Goal: Task Accomplishment & Management: Complete application form

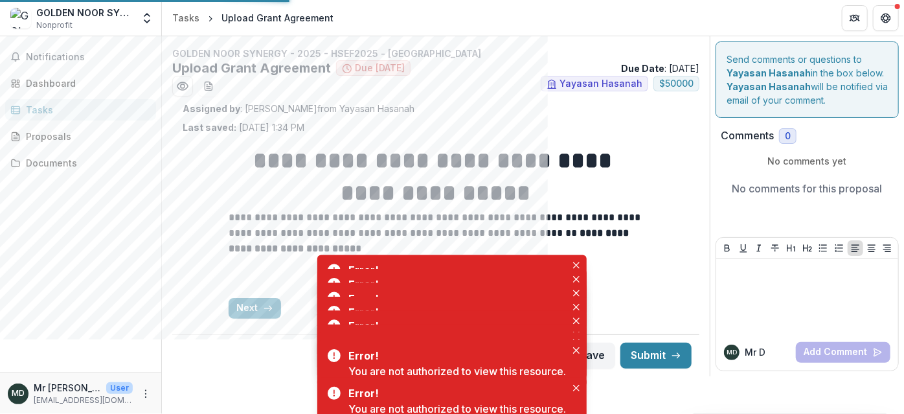
click at [48, 106] on div "Tasks" at bounding box center [86, 110] width 120 height 14
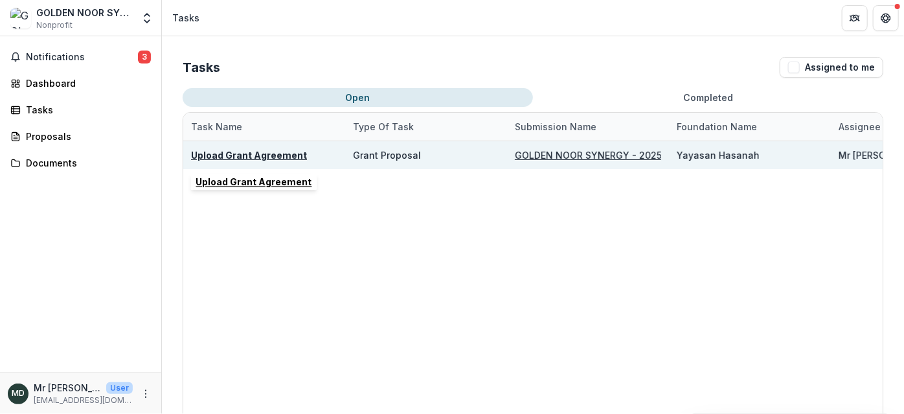
click at [265, 152] on u "Upload Grant Agreement" at bounding box center [249, 155] width 116 height 11
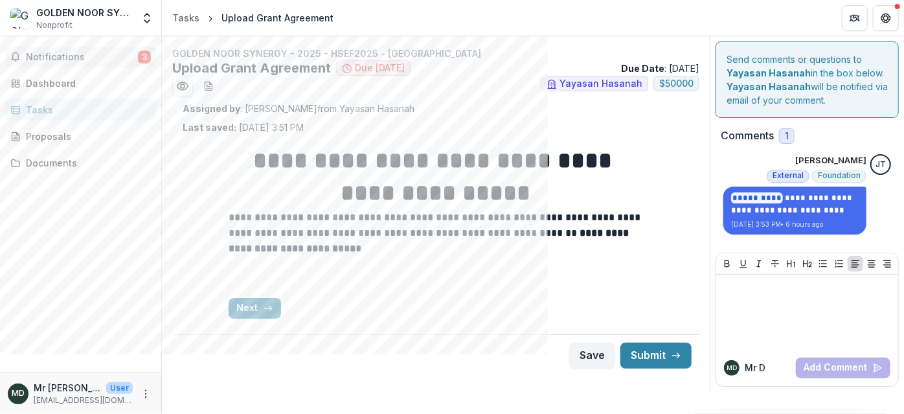
click at [84, 62] on span "Notifications" at bounding box center [82, 57] width 112 height 11
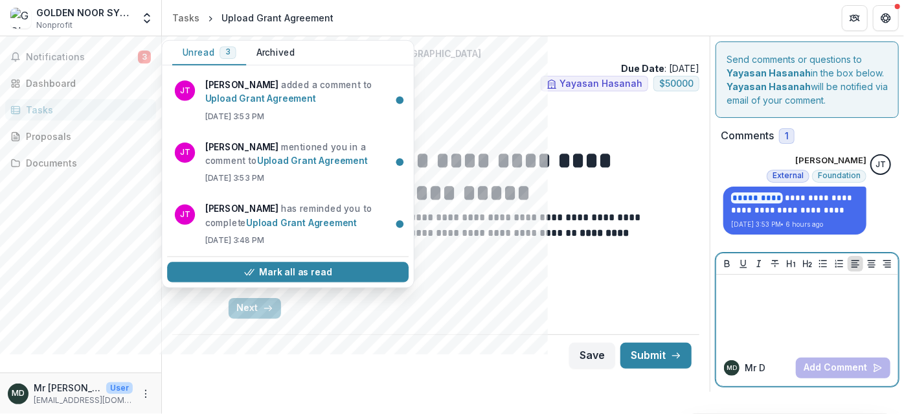
click at [781, 291] on p at bounding box center [807, 287] width 172 height 14
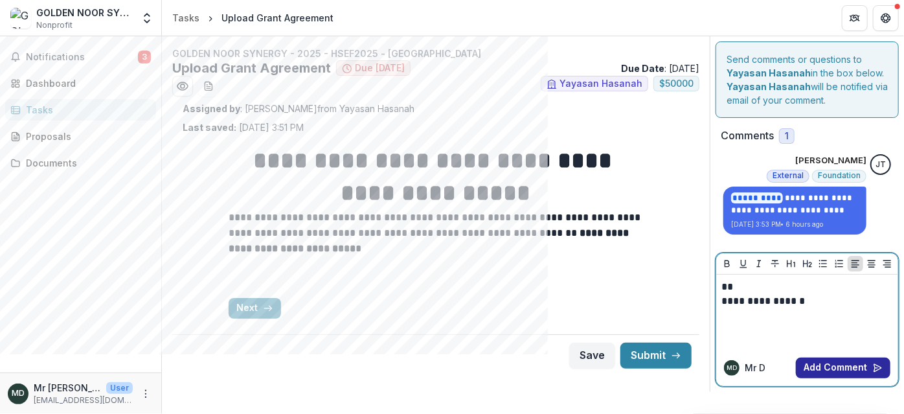
click at [818, 368] on button "Add Comment" at bounding box center [843, 367] width 95 height 21
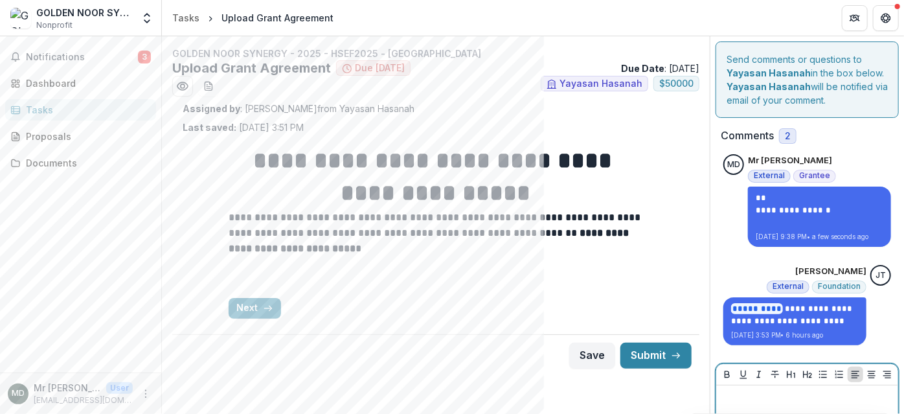
click at [730, 401] on p at bounding box center [807, 397] width 172 height 14
click at [752, 131] on h2 "Comments" at bounding box center [747, 135] width 53 height 12
drag, startPoint x: 899, startPoint y: 194, endPoint x: 894, endPoint y: 247, distance: 53.3
click at [894, 247] on div "**********" at bounding box center [807, 269] width 194 height 466
click at [754, 395] on p at bounding box center [807, 397] width 172 height 14
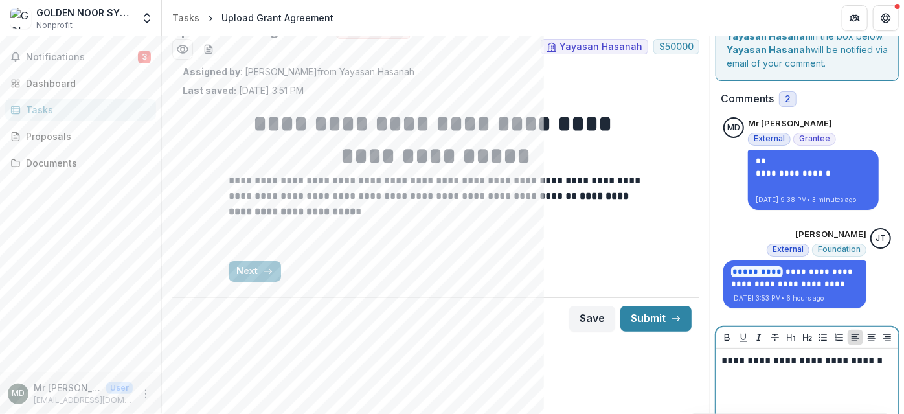
scroll to position [83, 0]
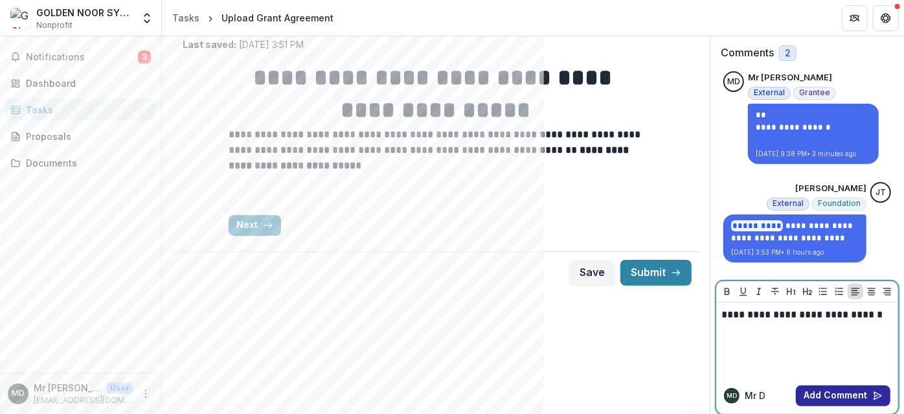
click at [848, 388] on button "Add Comment" at bounding box center [843, 395] width 95 height 21
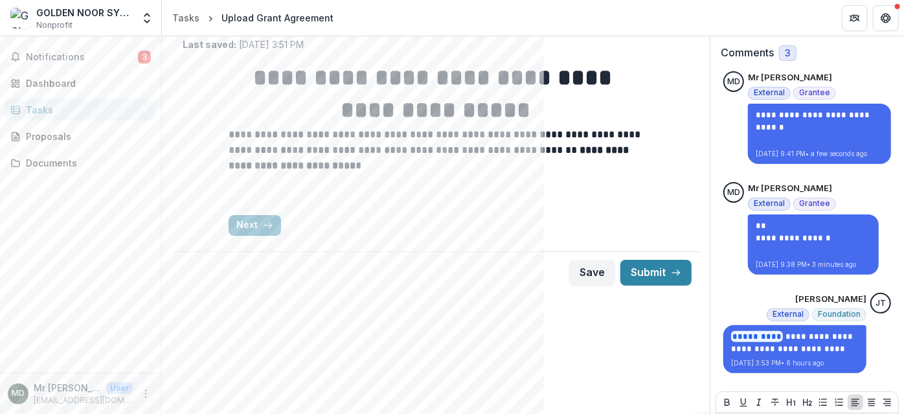
scroll to position [0, 0]
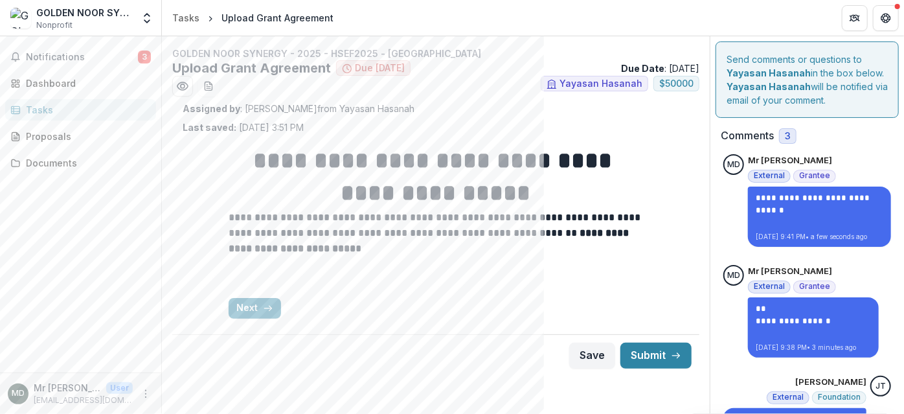
click at [370, 69] on span "Due [DATE]" at bounding box center [380, 68] width 50 height 11
click at [36, 111] on div "Tasks" at bounding box center [86, 110] width 120 height 14
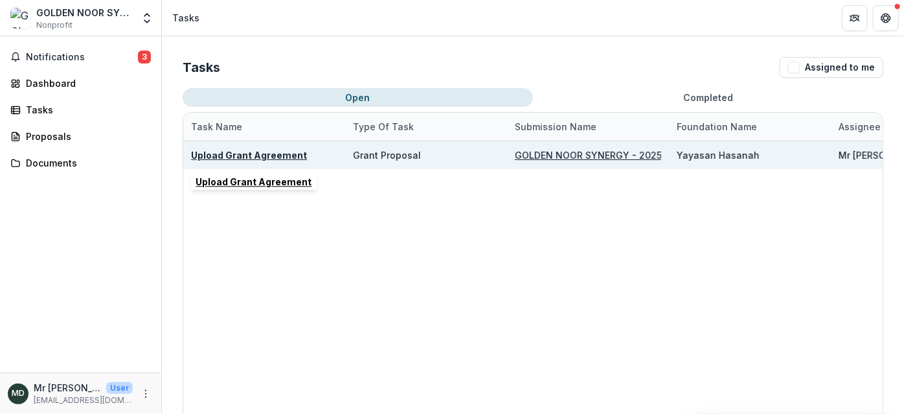
click at [245, 150] on u "Upload Grant Agreement" at bounding box center [249, 155] width 116 height 11
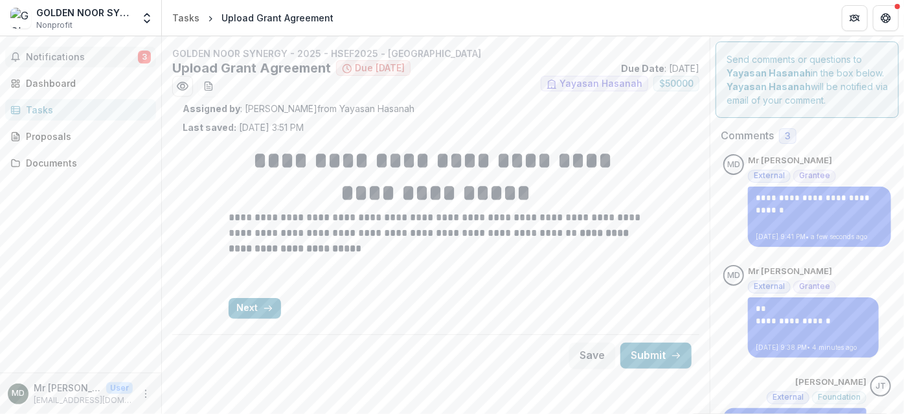
click at [72, 61] on span "Notifications" at bounding box center [82, 57] width 112 height 11
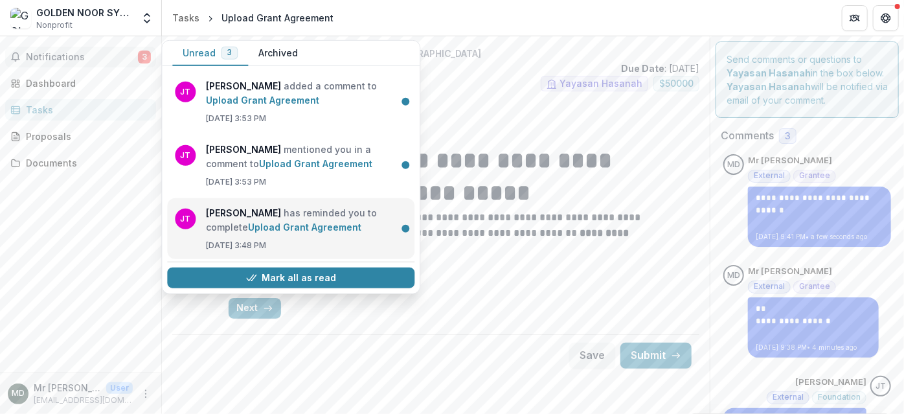
click at [254, 221] on link "Upload Grant Agreement" at bounding box center [304, 226] width 113 height 11
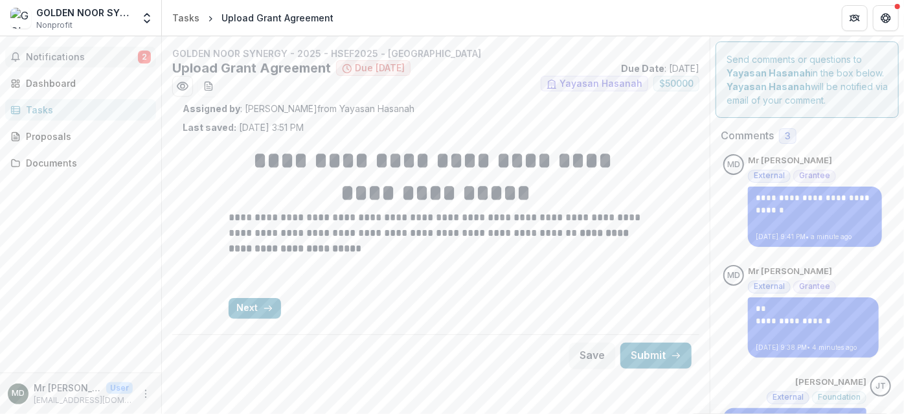
click at [91, 55] on span "Notifications" at bounding box center [82, 57] width 112 height 11
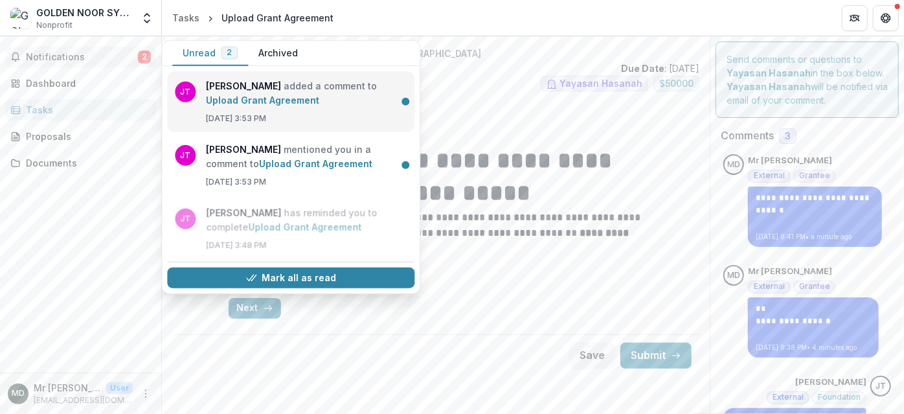
click at [228, 95] on link "Upload Grant Agreement" at bounding box center [262, 100] width 113 height 11
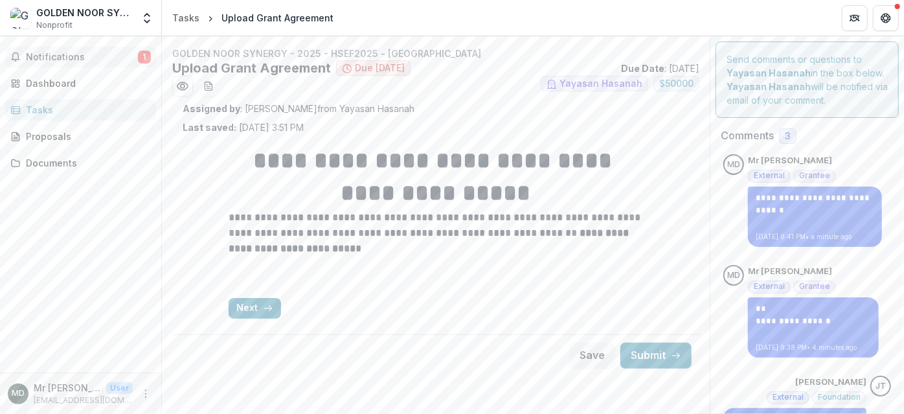
click at [113, 56] on span "Notifications" at bounding box center [82, 57] width 112 height 11
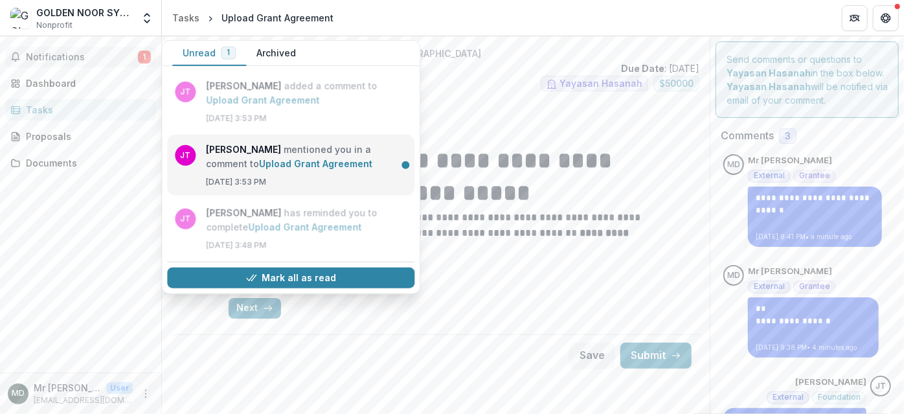
click at [259, 169] on link "Upload Grant Agreement" at bounding box center [315, 163] width 113 height 11
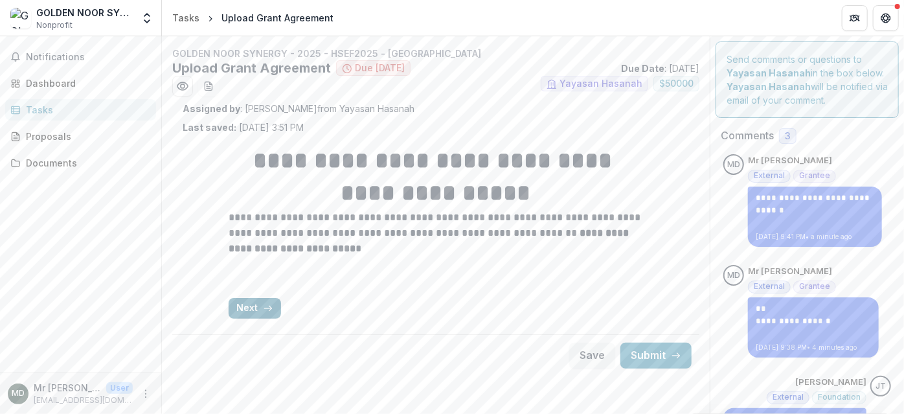
click at [253, 301] on button "Next" at bounding box center [255, 308] width 52 height 21
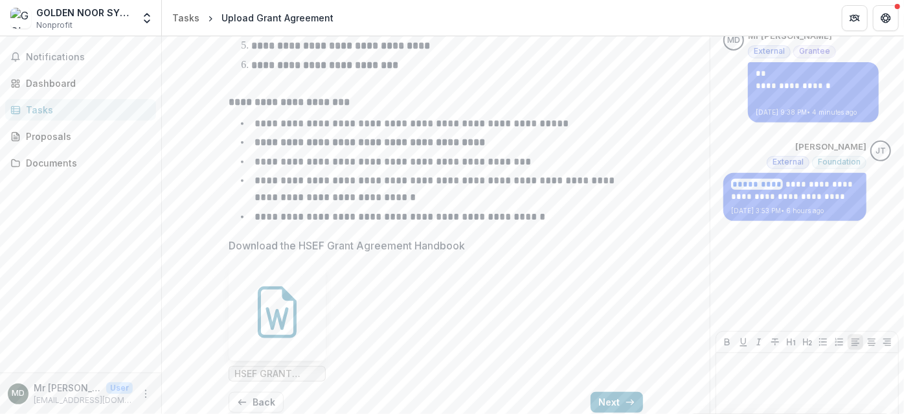
scroll to position [291, 0]
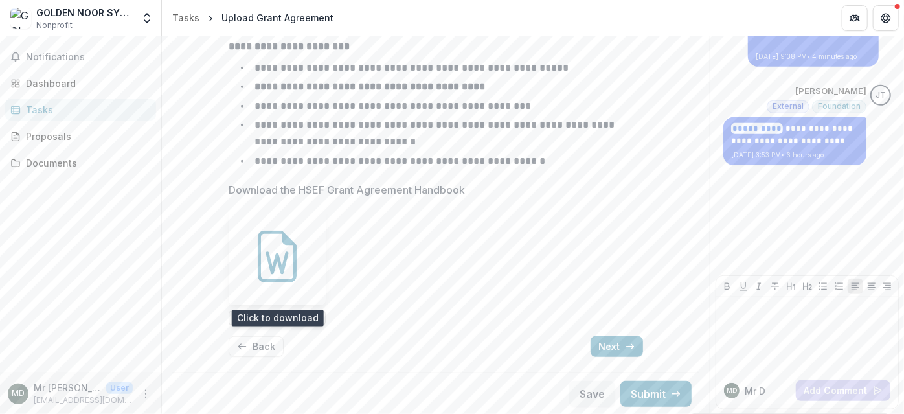
click at [291, 252] on icon at bounding box center [277, 256] width 52 height 52
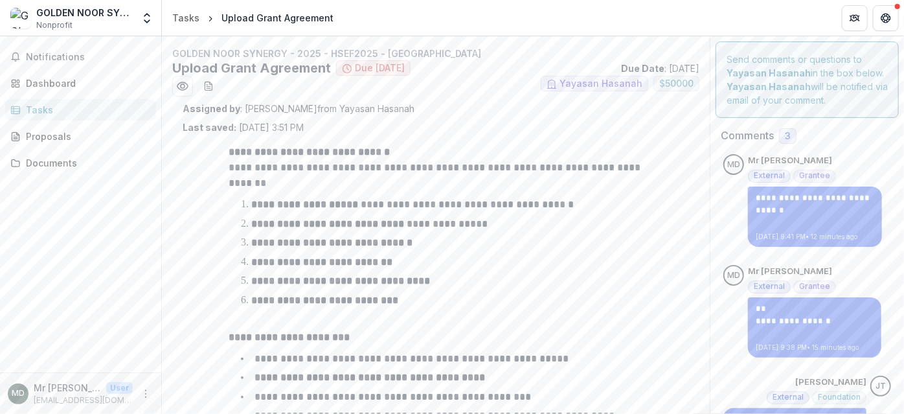
scroll to position [174, 0]
